Goal: Entertainment & Leisure: Consume media (video, audio)

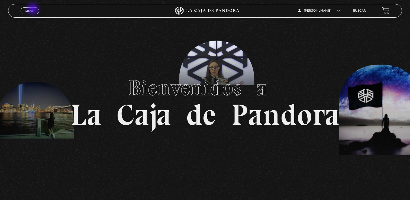
click at [33, 9] on span "Menu" at bounding box center [29, 10] width 9 height 3
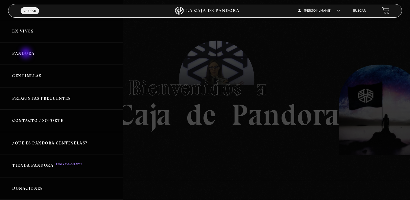
click at [27, 54] on link "Pandora" at bounding box center [61, 53] width 123 height 22
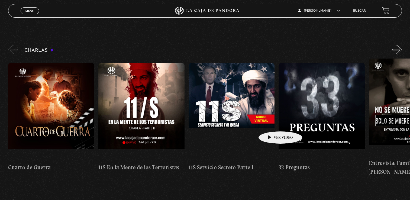
scroll to position [72, 0]
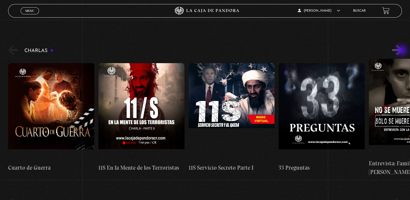
click at [402, 51] on button "»" at bounding box center [396, 49] width 9 height 9
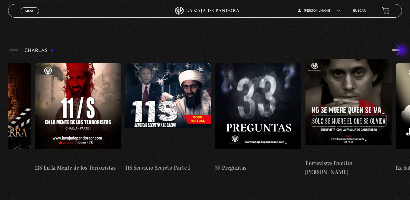
click at [402, 51] on button "»" at bounding box center [396, 49] width 9 height 9
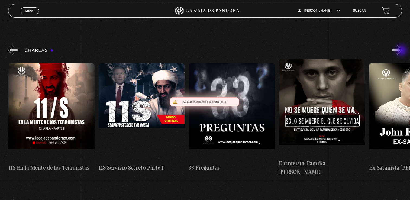
click at [402, 51] on button "»" at bounding box center [396, 49] width 9 height 9
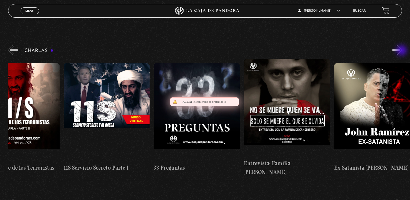
click at [402, 51] on button "»" at bounding box center [396, 49] width 9 height 9
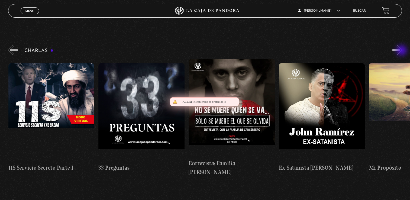
click at [402, 51] on button "»" at bounding box center [396, 49] width 9 height 9
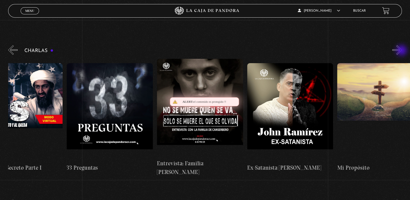
click at [402, 51] on button "»" at bounding box center [396, 49] width 9 height 9
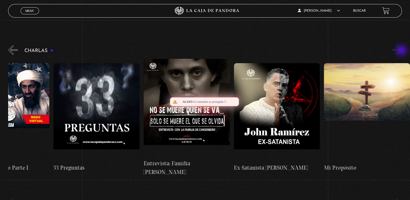
click at [402, 51] on button "»" at bounding box center [396, 49] width 9 height 9
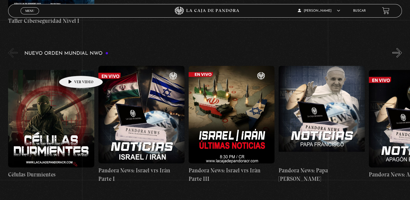
scroll to position [368, 0]
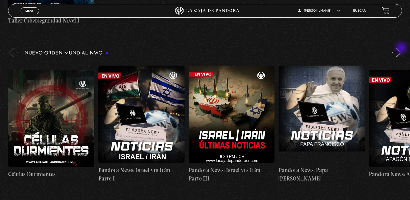
click at [402, 48] on button "»" at bounding box center [396, 52] width 9 height 9
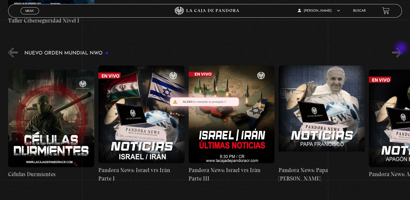
click at [402, 48] on button "»" at bounding box center [396, 52] width 9 height 9
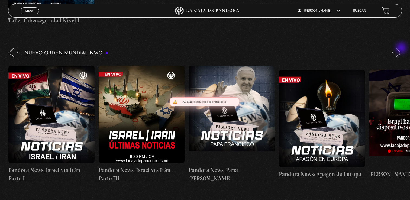
click at [402, 48] on button "»" at bounding box center [396, 52] width 9 height 9
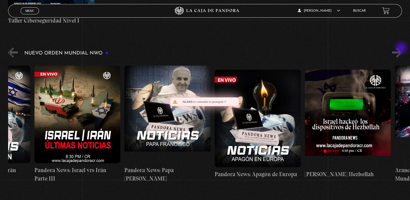
click at [402, 48] on button "»" at bounding box center [396, 52] width 9 height 9
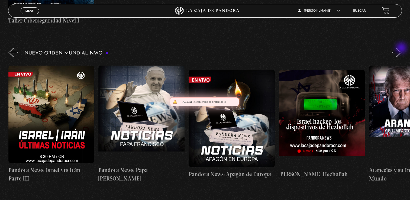
click at [402, 48] on button "»" at bounding box center [396, 52] width 9 height 9
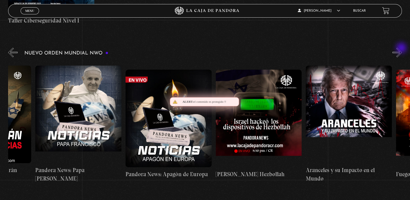
click at [402, 48] on button "»" at bounding box center [396, 52] width 9 height 9
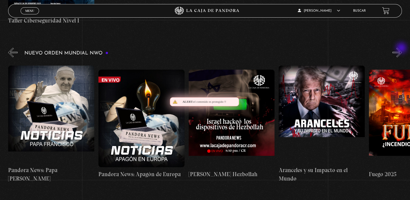
click at [402, 48] on button "»" at bounding box center [396, 52] width 9 height 9
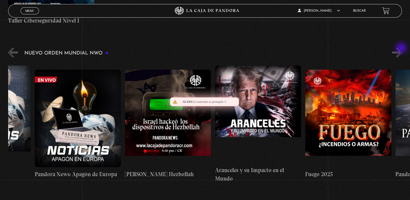
click at [402, 48] on button "»" at bounding box center [396, 52] width 9 height 9
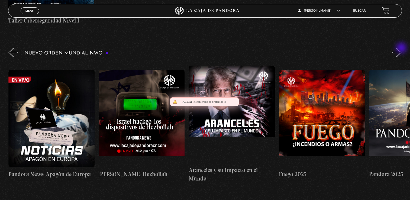
click at [402, 48] on button "»" at bounding box center [396, 52] width 9 height 9
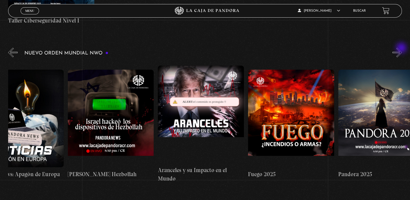
click at [402, 48] on button "»" at bounding box center [396, 52] width 9 height 9
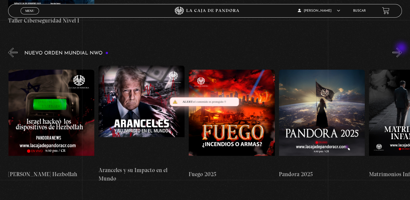
click at [402, 48] on button "»" at bounding box center [396, 52] width 9 height 9
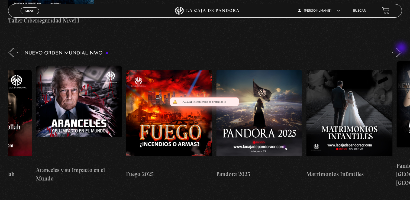
click at [402, 48] on button "»" at bounding box center [396, 52] width 9 height 9
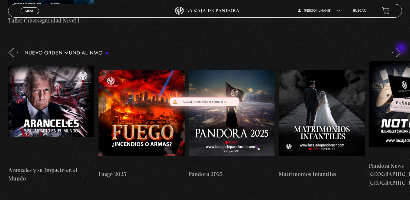
click at [402, 48] on button "»" at bounding box center [396, 52] width 9 height 9
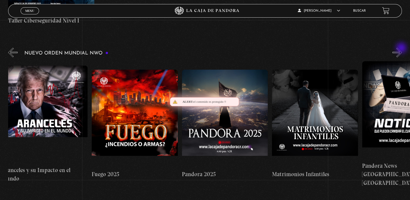
click at [402, 48] on button "»" at bounding box center [396, 52] width 9 height 9
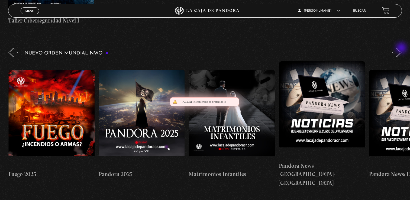
click at [402, 48] on button "»" at bounding box center [396, 52] width 9 height 9
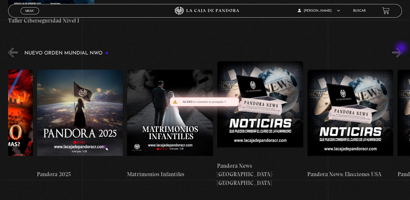
click at [402, 48] on button "»" at bounding box center [396, 52] width 9 height 9
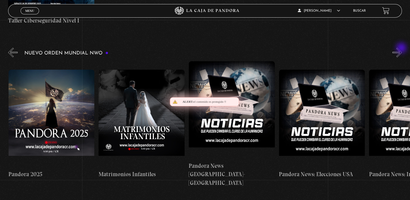
click at [402, 48] on button "»" at bounding box center [396, 52] width 9 height 9
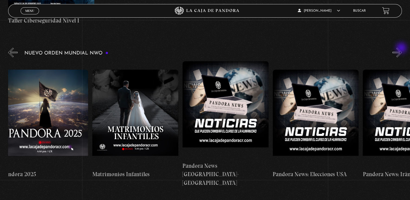
click at [402, 48] on button "»" at bounding box center [396, 52] width 9 height 9
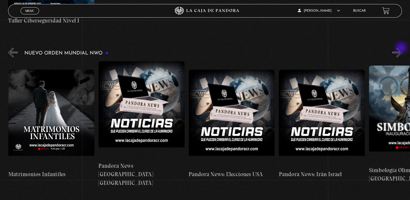
click at [402, 48] on button "»" at bounding box center [396, 52] width 9 height 9
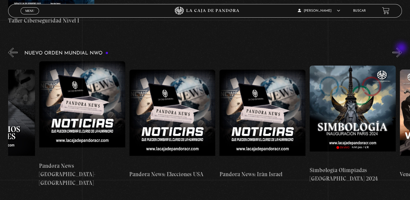
click at [402, 48] on button "»" at bounding box center [396, 52] width 9 height 9
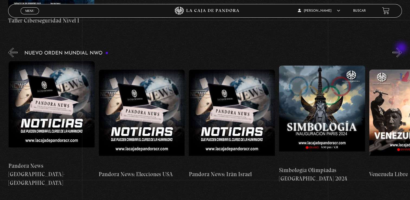
click at [402, 48] on button "»" at bounding box center [396, 52] width 9 height 9
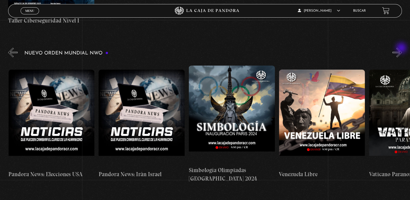
click at [402, 48] on button "»" at bounding box center [396, 52] width 9 height 9
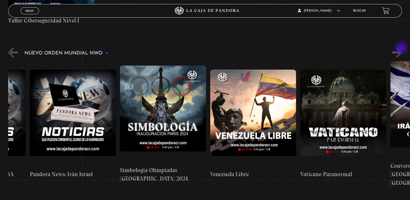
click at [402, 48] on button "»" at bounding box center [396, 52] width 9 height 9
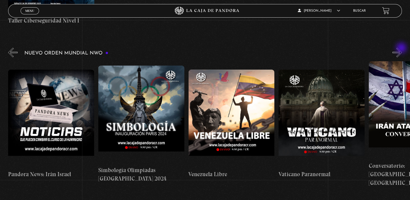
click at [402, 48] on button "»" at bounding box center [396, 52] width 9 height 9
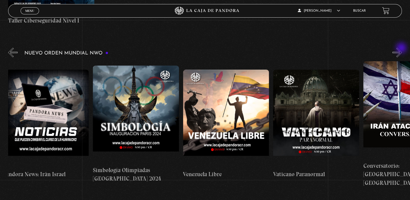
click at [402, 48] on button "»" at bounding box center [396, 52] width 9 height 9
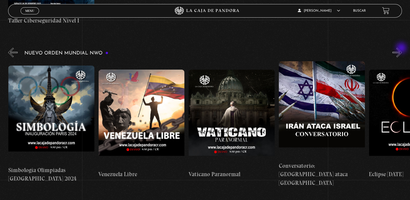
click at [402, 48] on button "»" at bounding box center [396, 52] width 9 height 9
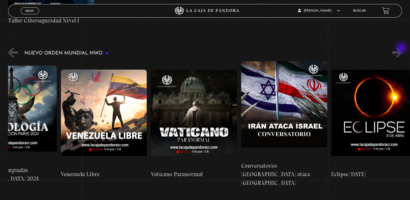
click at [402, 48] on button "»" at bounding box center [396, 52] width 9 height 9
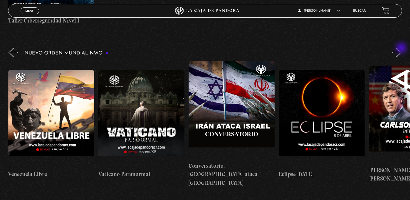
click at [402, 48] on button "»" at bounding box center [396, 52] width 9 height 9
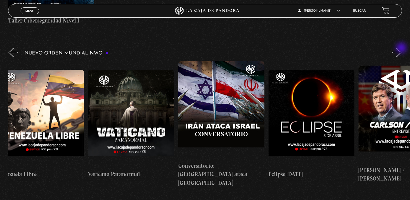
click at [402, 48] on button "»" at bounding box center [396, 52] width 9 height 9
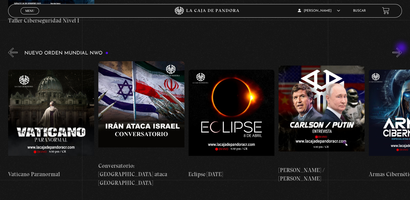
click at [402, 48] on button "»" at bounding box center [396, 52] width 9 height 9
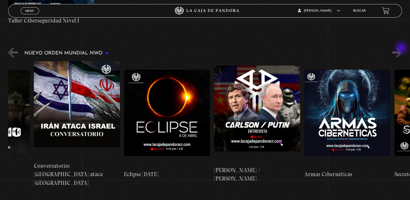
click at [402, 48] on button "»" at bounding box center [396, 52] width 9 height 9
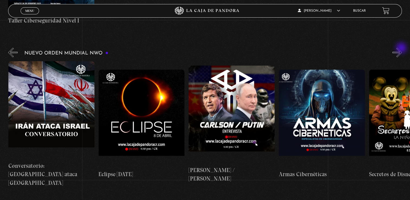
click at [402, 48] on button "»" at bounding box center [396, 52] width 9 height 9
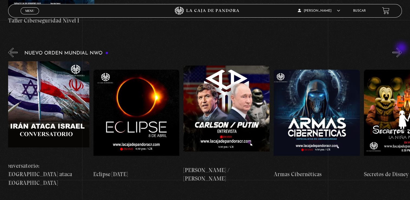
click at [402, 48] on button "»" at bounding box center [396, 52] width 9 height 9
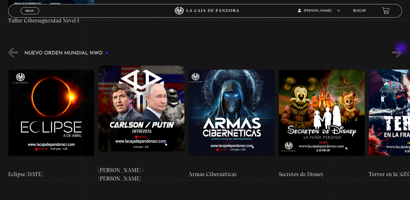
click at [402, 48] on button "»" at bounding box center [396, 52] width 9 height 9
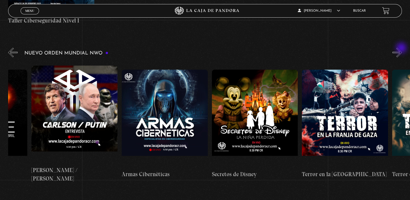
click at [402, 48] on button "»" at bounding box center [396, 52] width 9 height 9
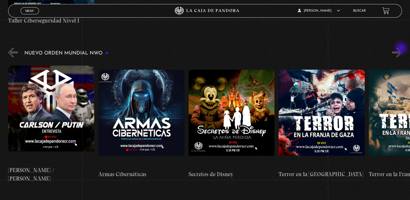
click at [402, 48] on button "»" at bounding box center [396, 52] width 9 height 9
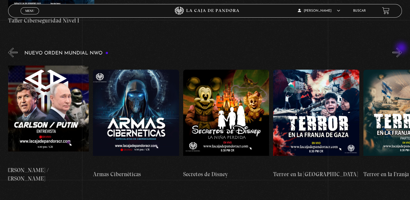
click at [402, 48] on button "»" at bounding box center [396, 52] width 9 height 9
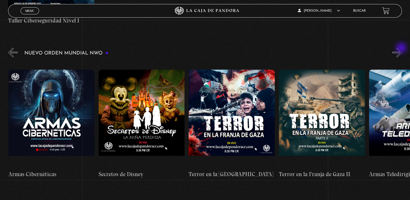
click at [402, 48] on button "»" at bounding box center [396, 52] width 9 height 9
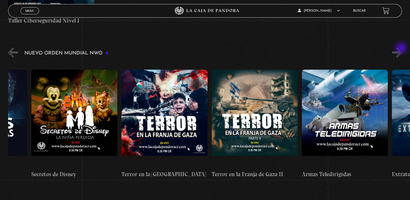
click at [402, 48] on button "»" at bounding box center [396, 52] width 9 height 9
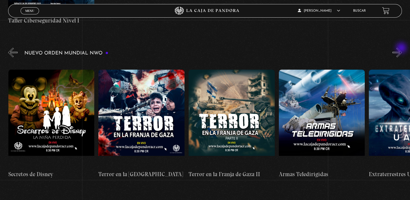
click at [402, 48] on button "»" at bounding box center [396, 52] width 9 height 9
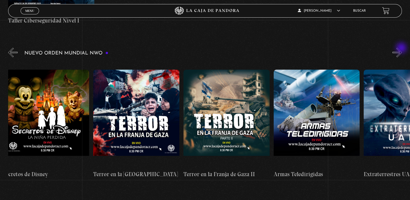
click at [402, 48] on button "»" at bounding box center [396, 52] width 9 height 9
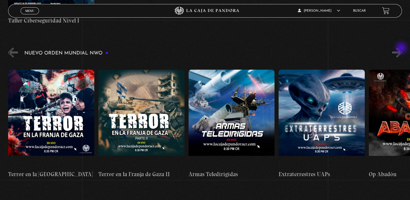
click at [402, 48] on button "»" at bounding box center [396, 52] width 9 height 9
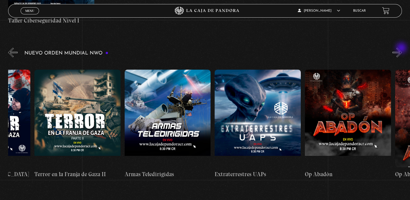
click at [402, 48] on button "»" at bounding box center [396, 52] width 9 height 9
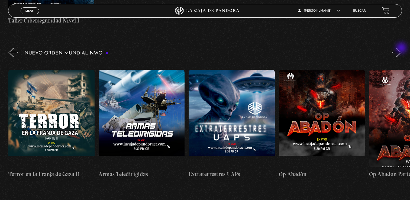
click at [402, 48] on button "»" at bounding box center [396, 52] width 9 height 9
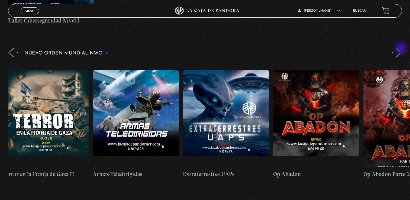
click at [402, 48] on button "»" at bounding box center [396, 52] width 9 height 9
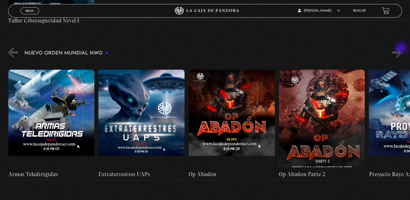
click at [402, 48] on button "»" at bounding box center [396, 52] width 9 height 9
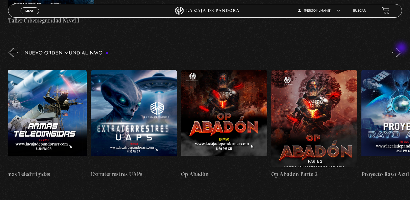
click at [402, 48] on button "»" at bounding box center [396, 52] width 9 height 9
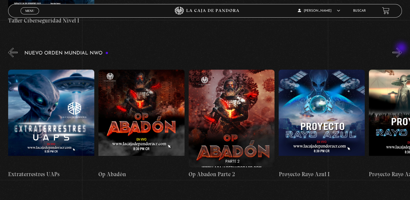
click at [402, 48] on button "»" at bounding box center [396, 52] width 9 height 9
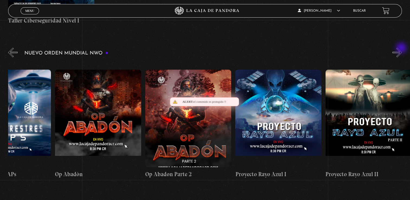
click at [402, 48] on button "»" at bounding box center [396, 52] width 9 height 9
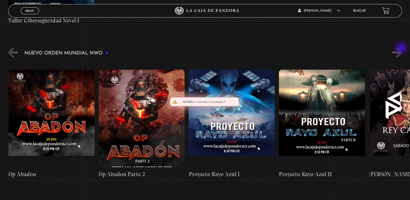
click at [402, 48] on button "»" at bounding box center [396, 52] width 9 height 9
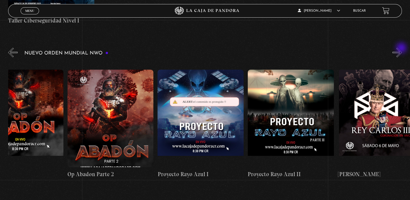
click at [402, 48] on button "»" at bounding box center [396, 52] width 9 height 9
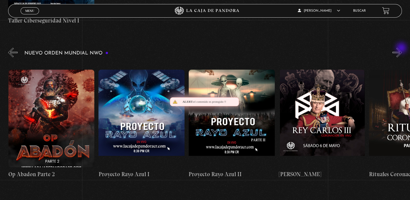
click at [402, 48] on button "»" at bounding box center [396, 52] width 9 height 9
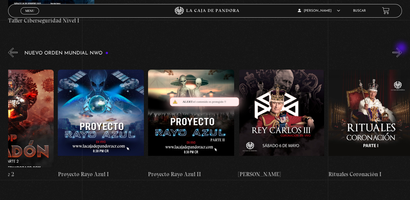
click at [402, 48] on button "»" at bounding box center [396, 52] width 9 height 9
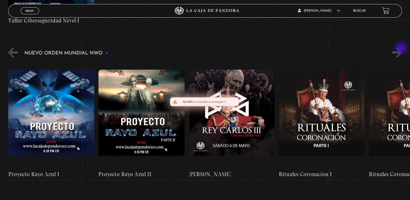
click at [402, 48] on button "»" at bounding box center [396, 52] width 9 height 9
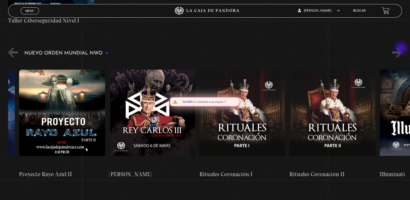
click at [402, 48] on button "»" at bounding box center [396, 52] width 9 height 9
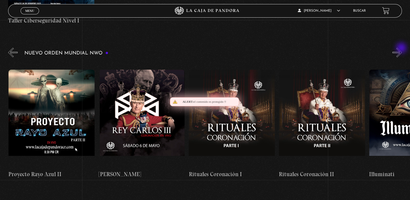
click at [402, 48] on button "»" at bounding box center [396, 52] width 9 height 9
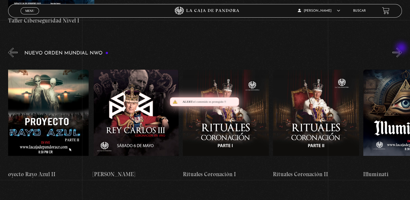
click at [402, 48] on button "»" at bounding box center [396, 52] width 9 height 9
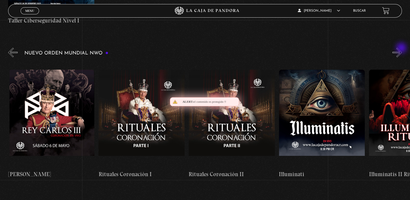
click at [402, 48] on button "»" at bounding box center [396, 52] width 9 height 9
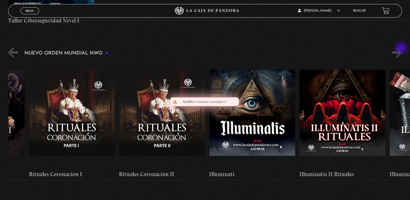
click at [402, 48] on button "»" at bounding box center [396, 52] width 9 height 9
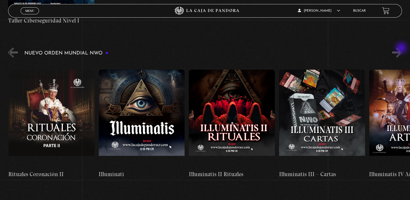
click at [402, 48] on button "»" at bounding box center [396, 52] width 9 height 9
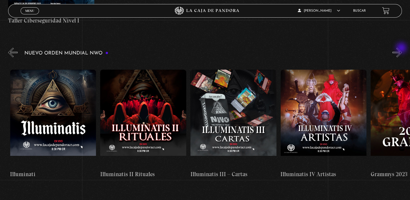
click at [402, 48] on button "»" at bounding box center [396, 52] width 9 height 9
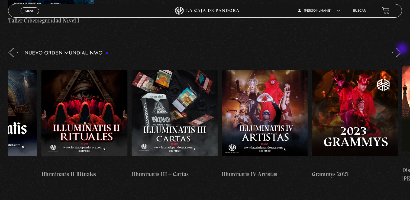
click at [402, 49] on div "Nuevo Orden Mundial NWO 2023" at bounding box center [209, 117] width 402 height 141
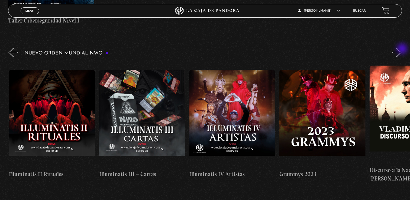
click at [402, 49] on div "Nuevo Orden Mundial NWO 2023" at bounding box center [209, 117] width 402 height 141
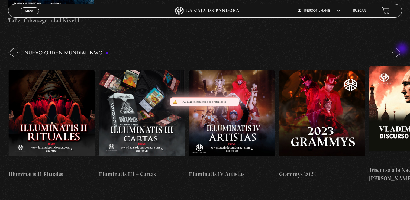
click at [402, 49] on div "Nuevo Orden Mundial NWO 2023" at bounding box center [209, 117] width 402 height 141
click at [402, 48] on button "»" at bounding box center [396, 52] width 9 height 9
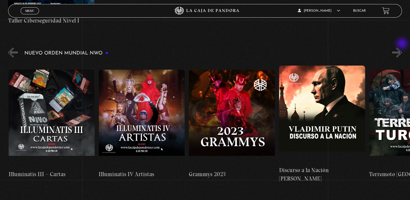
click at [402, 48] on button "»" at bounding box center [396, 52] width 9 height 9
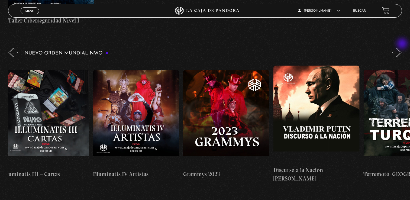
click at [402, 48] on button "»" at bounding box center [396, 52] width 9 height 9
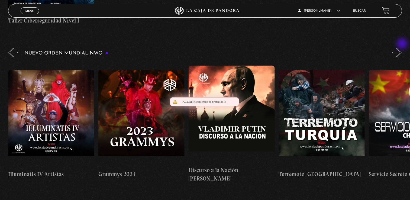
click at [402, 48] on button "»" at bounding box center [396, 52] width 9 height 9
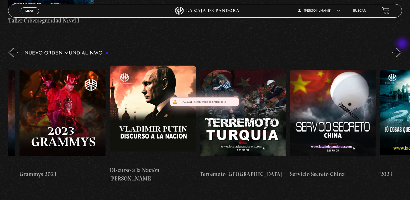
click at [402, 48] on button "»" at bounding box center [396, 52] width 9 height 9
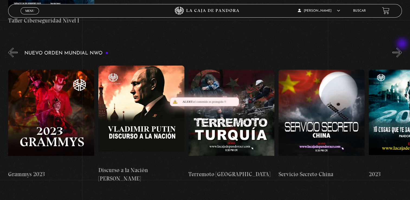
click at [402, 48] on button "»" at bounding box center [396, 52] width 9 height 9
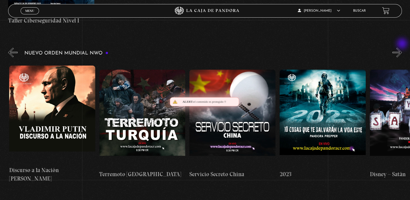
click at [402, 48] on button "»" at bounding box center [396, 52] width 9 height 9
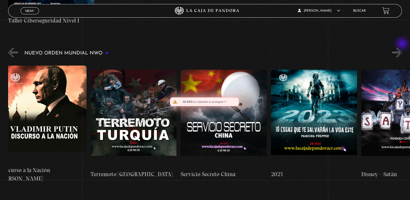
click at [402, 48] on button "»" at bounding box center [396, 52] width 9 height 9
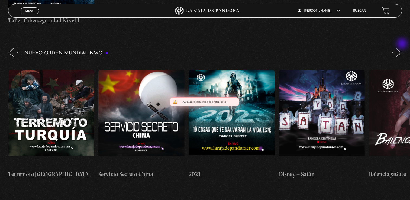
click at [402, 48] on button "»" at bounding box center [396, 52] width 9 height 9
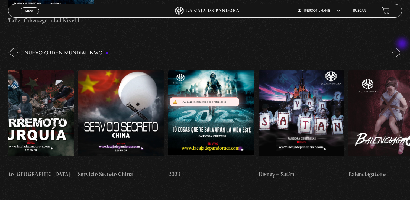
click at [402, 48] on button "»" at bounding box center [396, 52] width 9 height 9
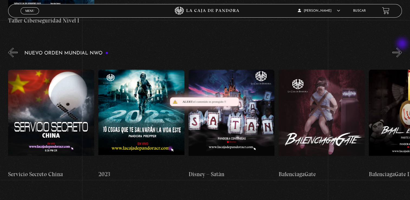
click at [402, 48] on button "»" at bounding box center [396, 52] width 9 height 9
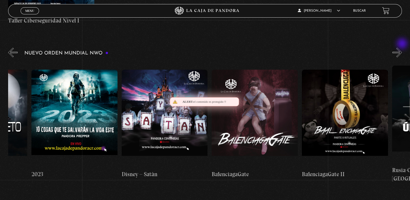
click at [402, 48] on button "»" at bounding box center [396, 52] width 9 height 9
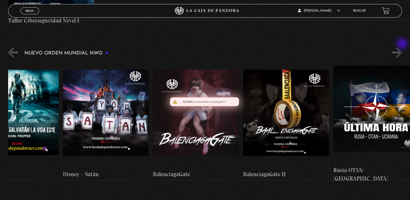
click at [402, 48] on button "»" at bounding box center [396, 52] width 9 height 9
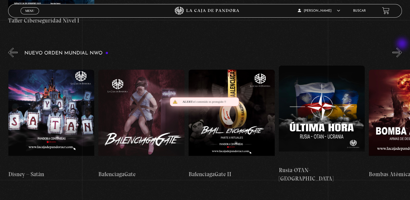
click at [402, 48] on button "»" at bounding box center [396, 52] width 9 height 9
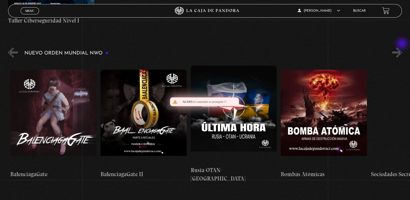
click at [402, 48] on button "»" at bounding box center [396, 52] width 9 height 9
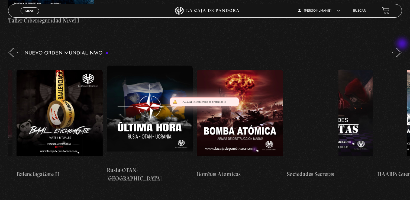
click at [402, 48] on button "»" at bounding box center [396, 52] width 9 height 9
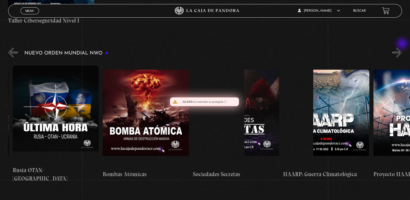
click at [402, 48] on button "»" at bounding box center [396, 52] width 9 height 9
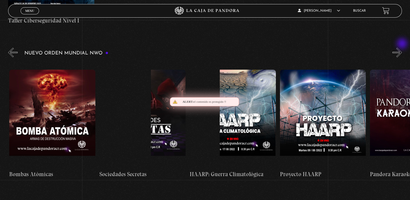
click at [402, 48] on button "»" at bounding box center [396, 52] width 9 height 9
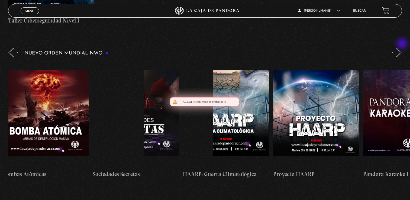
click at [402, 48] on button "»" at bounding box center [396, 52] width 9 height 9
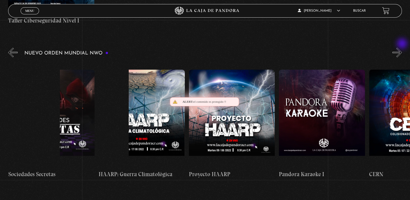
click at [402, 48] on button "»" at bounding box center [396, 52] width 9 height 9
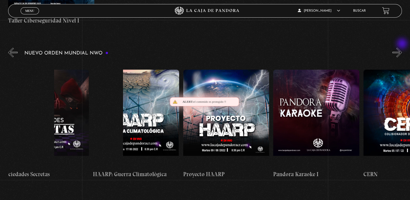
click at [402, 48] on button "»" at bounding box center [396, 52] width 9 height 9
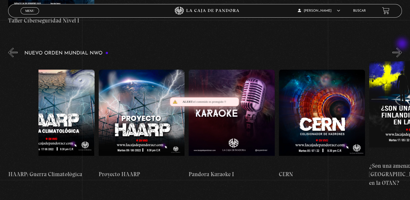
click at [402, 48] on button "»" at bounding box center [396, 52] width 9 height 9
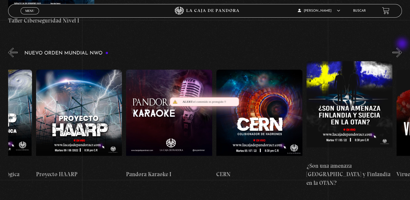
click at [402, 48] on button "»" at bounding box center [396, 52] width 9 height 9
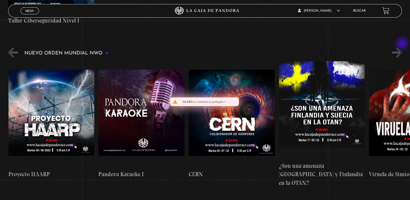
click at [402, 48] on button "»" at bounding box center [396, 52] width 9 height 9
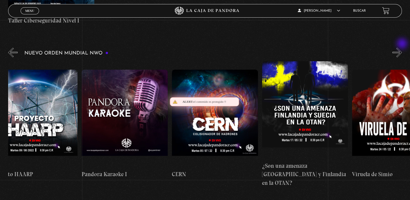
click at [402, 48] on button "»" at bounding box center [396, 52] width 9 height 9
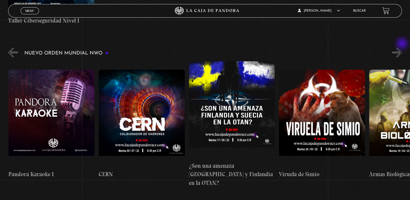
click at [402, 48] on button "»" at bounding box center [396, 52] width 9 height 9
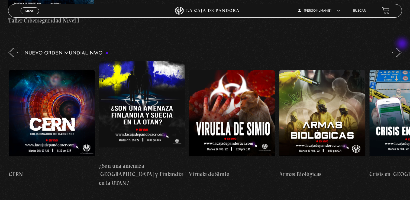
click at [402, 48] on button "»" at bounding box center [396, 52] width 9 height 9
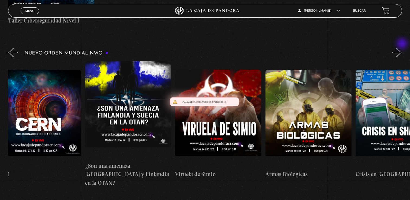
click at [402, 48] on button "»" at bounding box center [396, 52] width 9 height 9
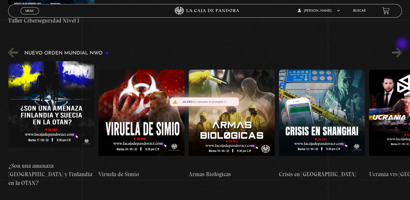
click at [402, 48] on button "»" at bounding box center [396, 52] width 9 height 9
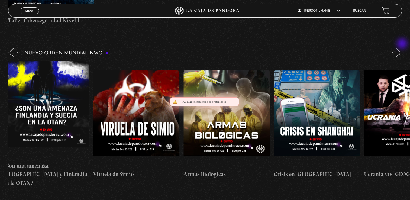
click at [402, 48] on button "»" at bounding box center [396, 52] width 9 height 9
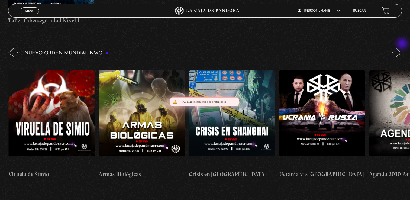
click at [402, 48] on button "»" at bounding box center [396, 52] width 9 height 9
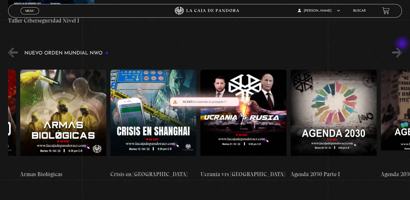
click at [402, 48] on button "»" at bounding box center [396, 52] width 9 height 9
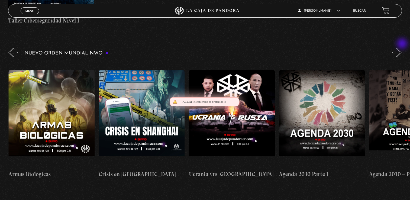
scroll to position [0, 4775]
click at [402, 48] on button "»" at bounding box center [396, 52] width 9 height 9
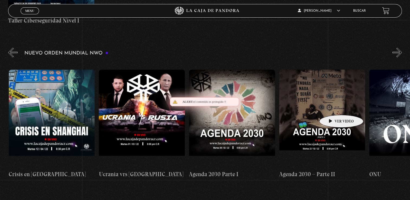
scroll to position [0, 4866]
click at [333, 107] on figure at bounding box center [322, 119] width 86 height 98
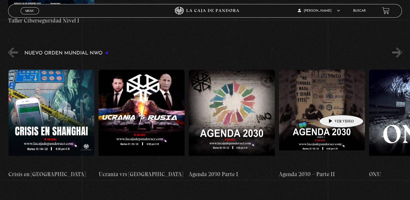
click at [333, 107] on figure at bounding box center [322, 119] width 86 height 98
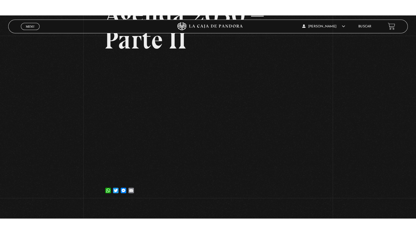
scroll to position [91, 0]
